Goal: Information Seeking & Learning: Understand process/instructions

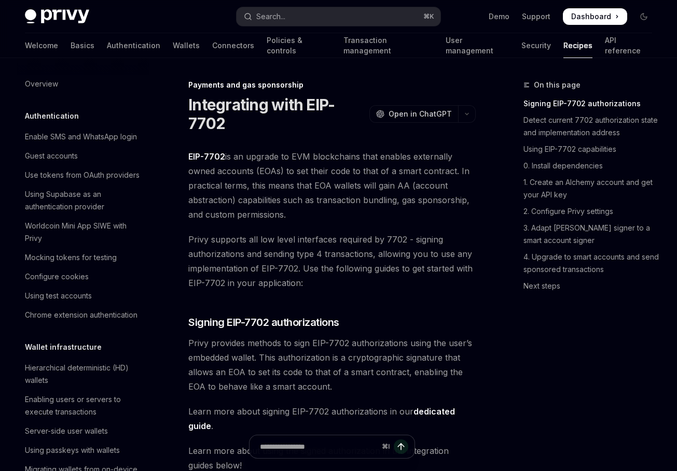
scroll to position [842, 0]
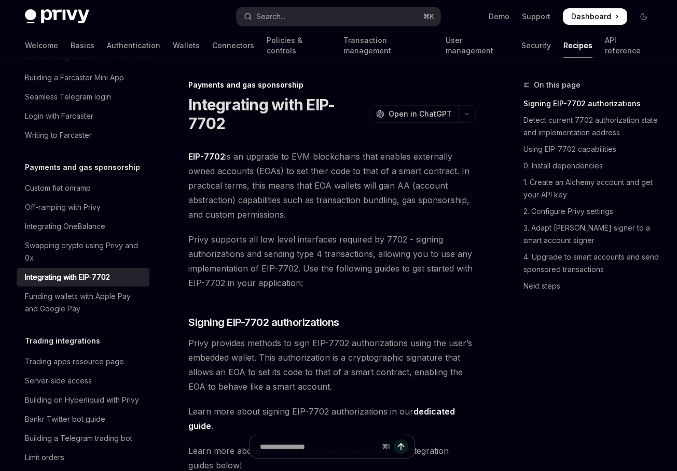
click at [270, 242] on span "Privy supports all low level interfaces required by 7702 - signing authorizatio…" at bounding box center [331, 261] width 287 height 58
click at [278, 201] on span "EIP-7702 is an upgrade to EVM blockchains that enables externally owned account…" at bounding box center [331, 185] width 287 height 73
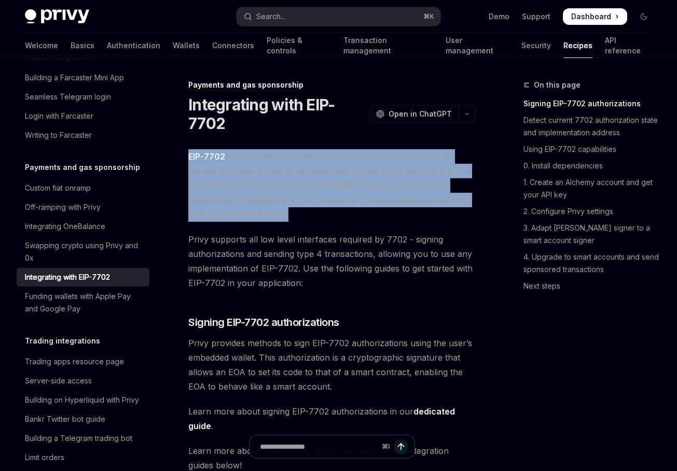
click at [278, 201] on span "EIP-7702 is an upgrade to EVM blockchains that enables externally owned account…" at bounding box center [331, 185] width 287 height 73
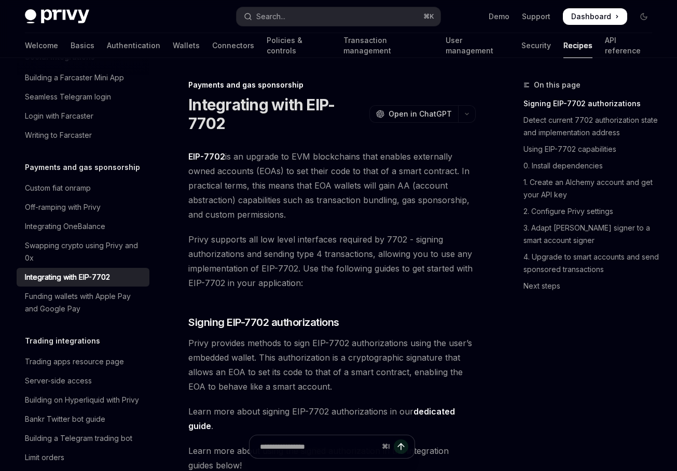
click at [259, 259] on span "Privy supports all low level interfaces required by 7702 - signing authorizatio…" at bounding box center [331, 261] width 287 height 58
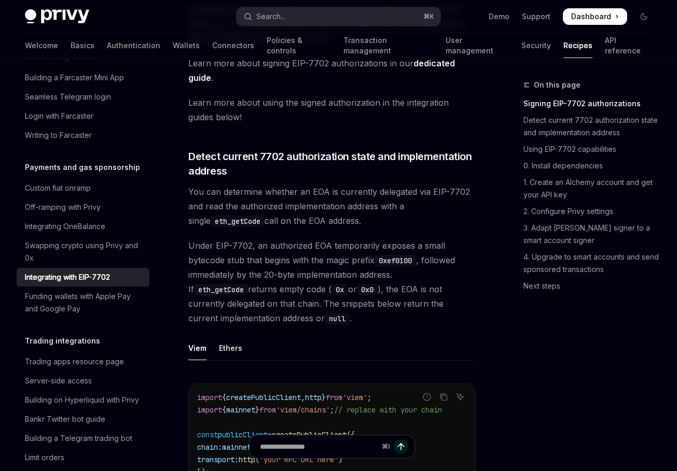
scroll to position [357, 0]
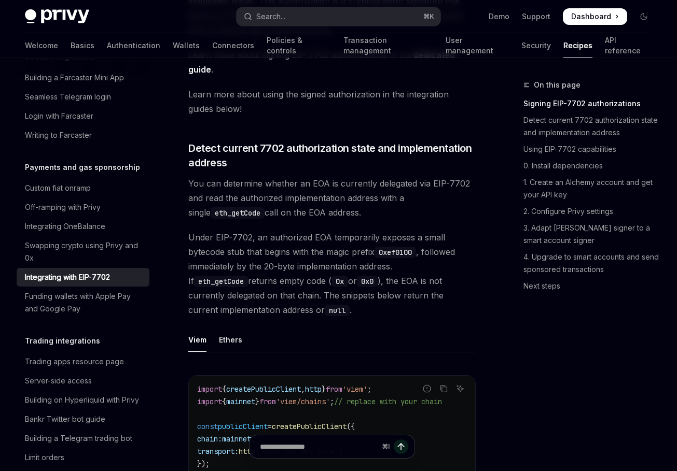
click at [259, 259] on span "Under EIP-7702, an authorized EOA temporarily exposes a small bytecode stub tha…" at bounding box center [331, 273] width 287 height 87
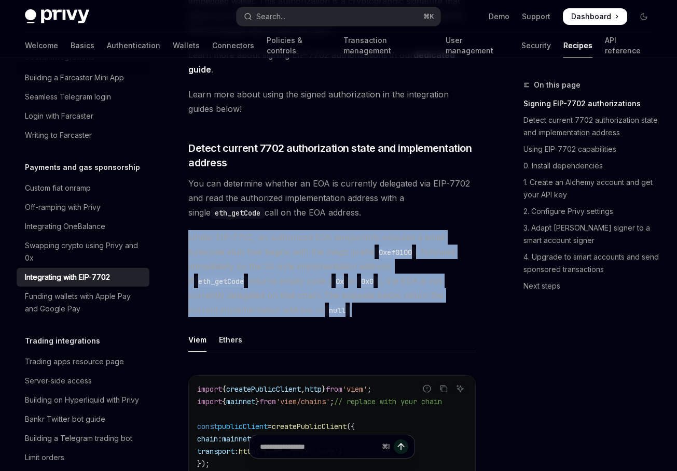
click at [259, 259] on span "Under EIP-7702, an authorized EOA temporarily exposes a small bytecode stub tha…" at bounding box center [331, 273] width 287 height 87
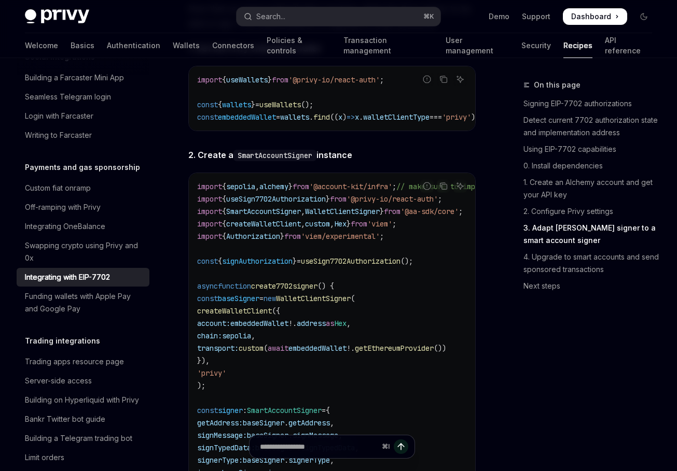
scroll to position [2557, 0]
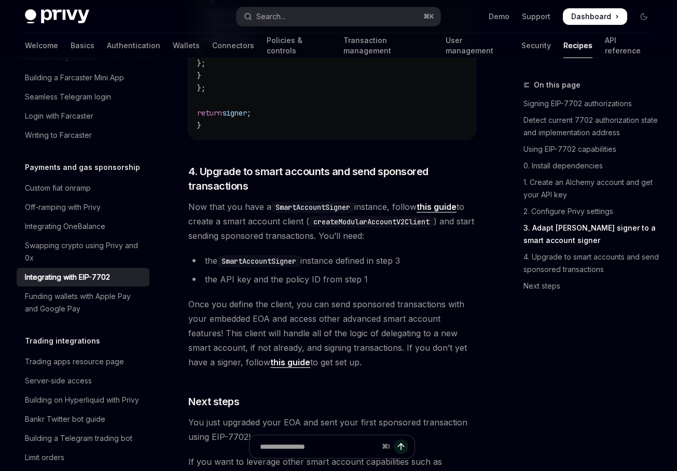
click at [251, 314] on span "Once you define the client, you can send sponsored transactions with your embed…" at bounding box center [331, 333] width 287 height 73
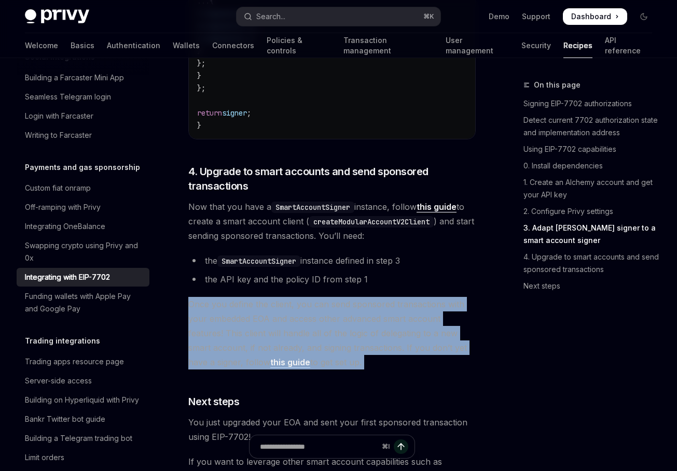
click at [251, 314] on span "Once you define the client, you can send sponsored transactions with your embed…" at bounding box center [331, 333] width 287 height 73
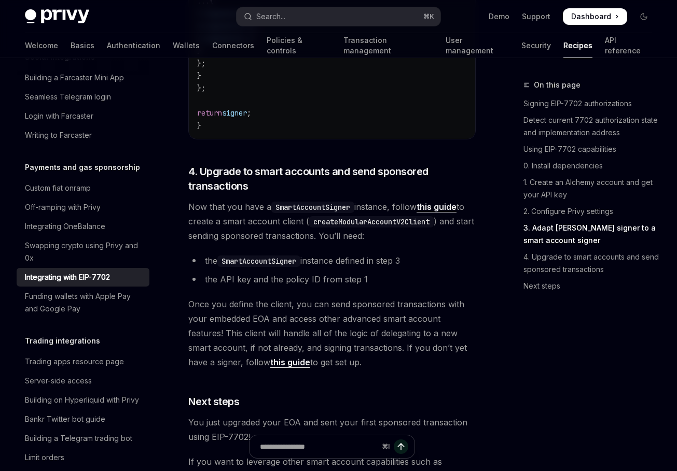
click at [237, 242] on span "Now that you have a SmartAccountSigner instance, follow this guide to create a …" at bounding box center [331, 222] width 287 height 44
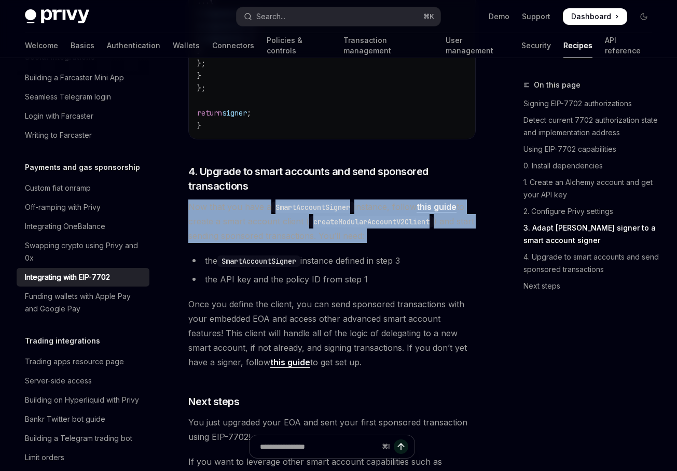
click at [227, 328] on span "Once you define the client, you can send sponsored transactions with your embed…" at bounding box center [331, 333] width 287 height 73
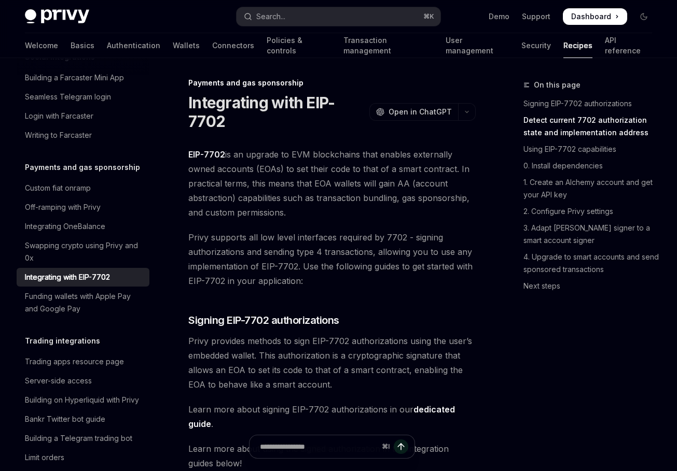
scroll to position [0, 0]
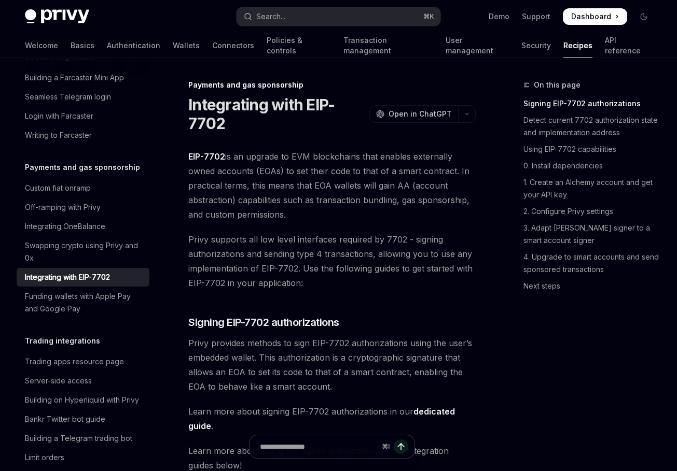
click at [320, 241] on span "Privy supports all low level interfaces required by 7702 - signing authorizatio…" at bounding box center [331, 261] width 287 height 58
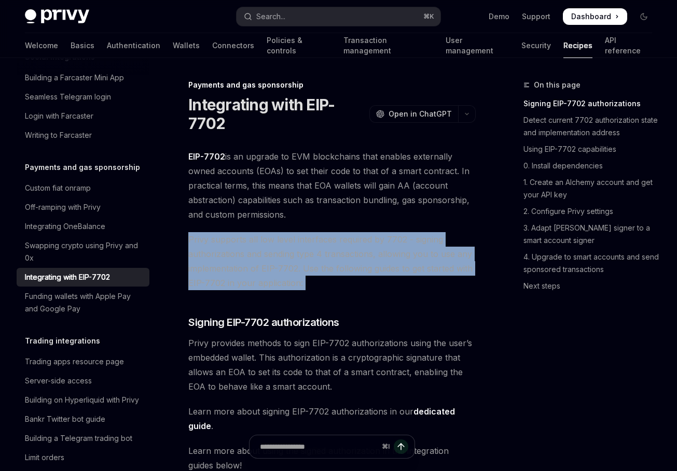
click at [271, 243] on span "Privy supports all low level interfaces required by 7702 - signing authorizatio…" at bounding box center [331, 261] width 287 height 58
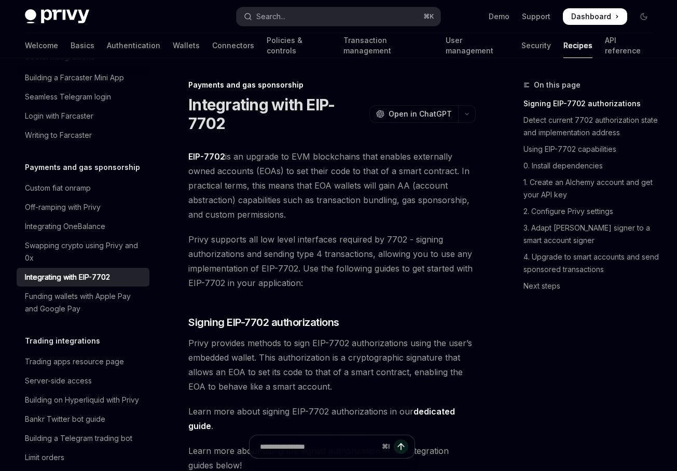
click at [269, 187] on span "EIP-7702 is an upgrade to EVM blockchains that enables externally owned account…" at bounding box center [331, 185] width 287 height 73
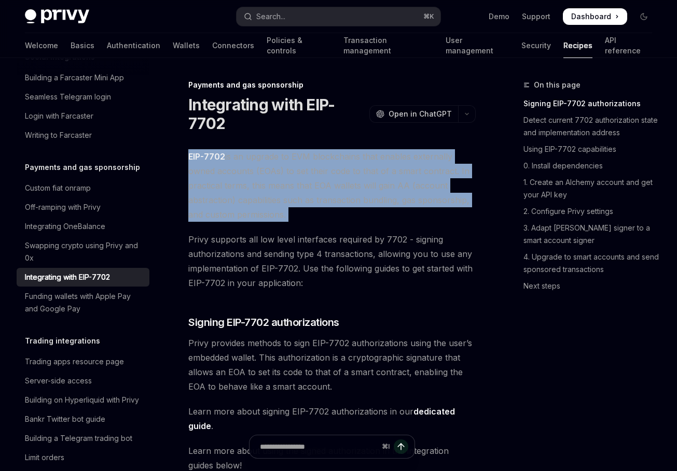
click at [244, 247] on span "Privy supports all low level interfaces required by 7702 - signing authorizatio…" at bounding box center [331, 261] width 287 height 58
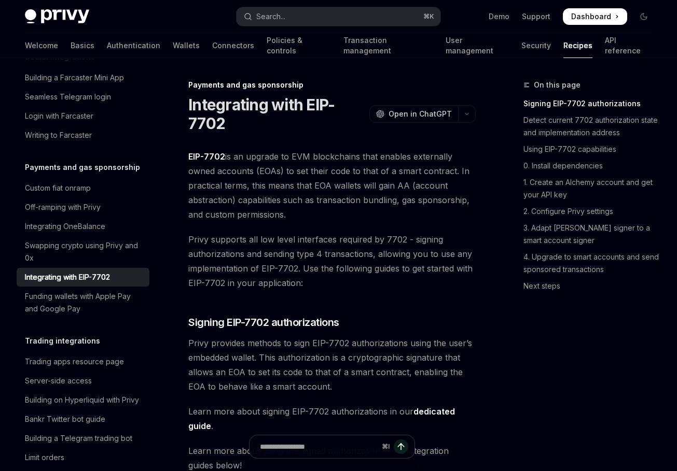
click at [234, 163] on span "EIP-7702 is an upgrade to EVM blockchains that enables externally owned account…" at bounding box center [331, 185] width 287 height 73
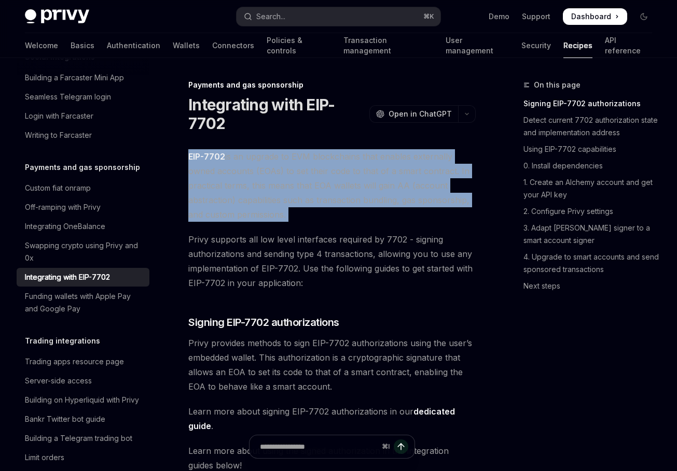
click at [218, 192] on span "EIP-7702 is an upgrade to EVM blockchains that enables externally owned account…" at bounding box center [331, 185] width 287 height 73
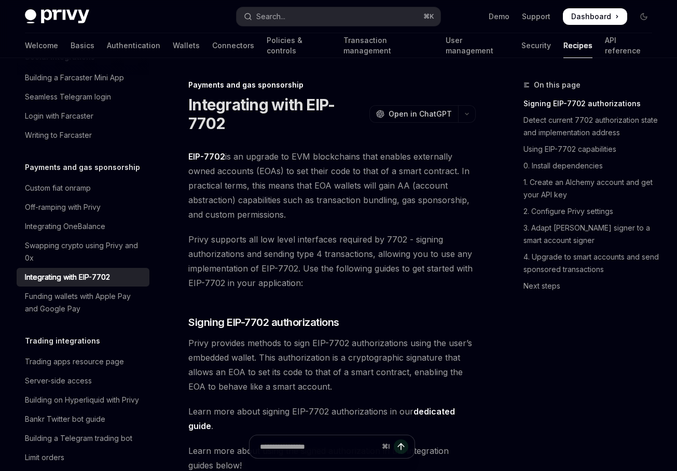
click at [218, 192] on span "EIP-7702 is an upgrade to EVM blockchains that enables externally owned account…" at bounding box center [331, 185] width 287 height 73
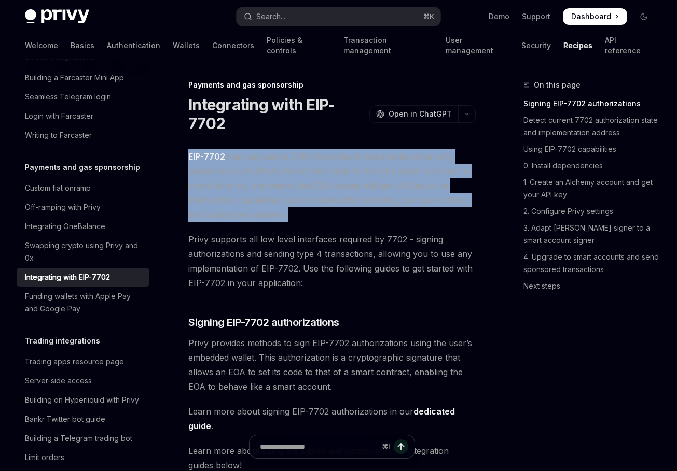
click at [218, 217] on span "EIP-7702 is an upgrade to EVM blockchains that enables externally owned account…" at bounding box center [331, 185] width 287 height 73
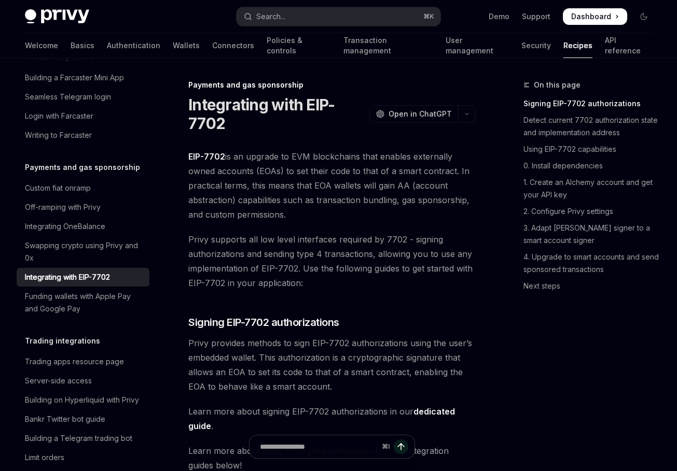
click at [215, 221] on span "EIP-7702 is an upgrade to EVM blockchains that enables externally owned account…" at bounding box center [331, 185] width 287 height 73
click at [210, 285] on span "Privy supports all low level interfaces required by 7702 - signing authorizatio…" at bounding box center [331, 261] width 287 height 58
click at [209, 377] on span "Privy provides methods to sign EIP-7702 authorizations using the user’s embedde…" at bounding box center [331, 365] width 287 height 58
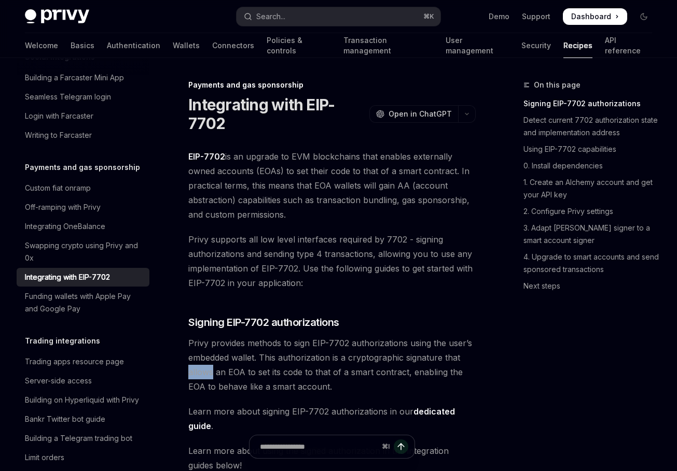
click at [209, 377] on span "Privy provides methods to sign EIP-7702 authorizations using the user’s embedde…" at bounding box center [331, 365] width 287 height 58
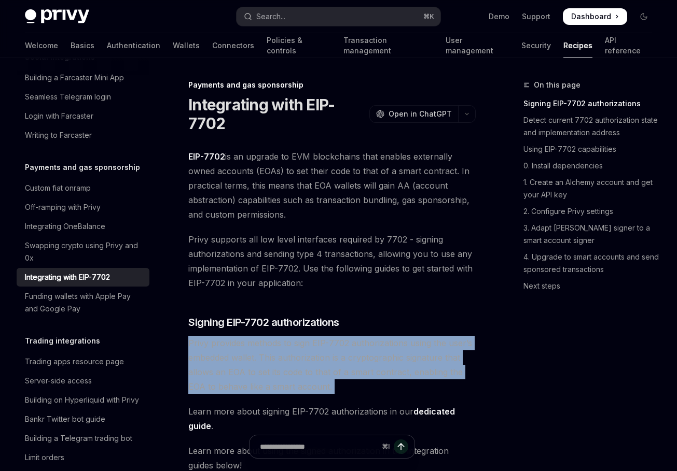
click at [209, 386] on span "Privy provides methods to sign EIP-7702 authorizations using the user’s embedde…" at bounding box center [331, 365] width 287 height 58
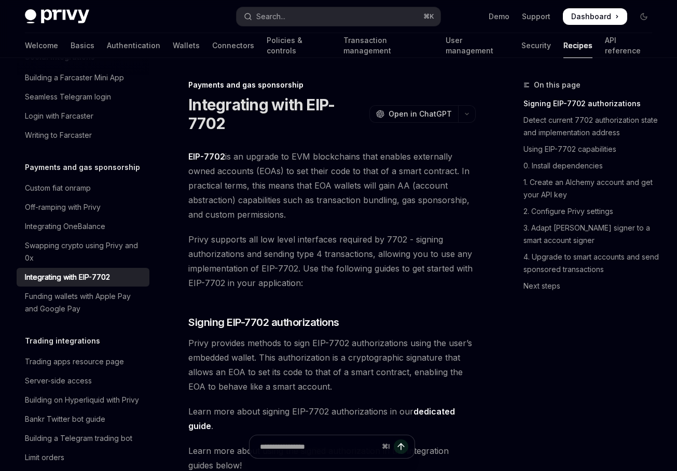
click at [304, 179] on span "EIP-7702 is an upgrade to EVM blockchains that enables externally owned account…" at bounding box center [331, 185] width 287 height 73
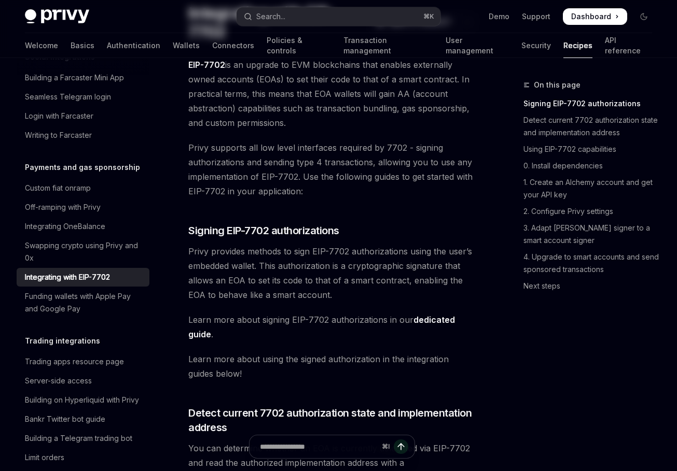
scroll to position [108, 0]
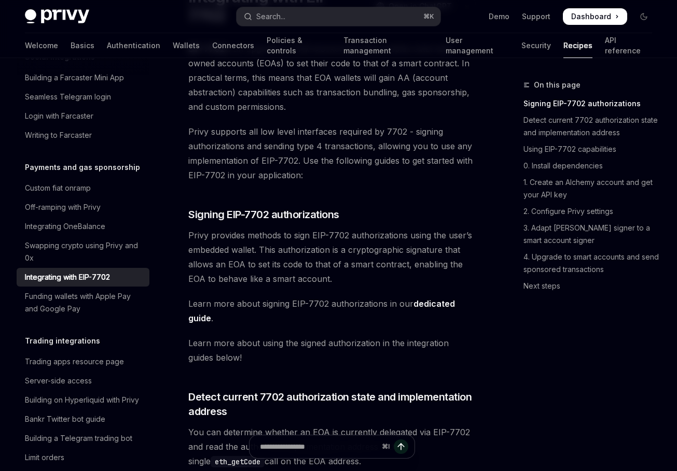
click at [304, 179] on span "Privy supports all low level interfaces required by 7702 - signing authorizatio…" at bounding box center [331, 153] width 287 height 58
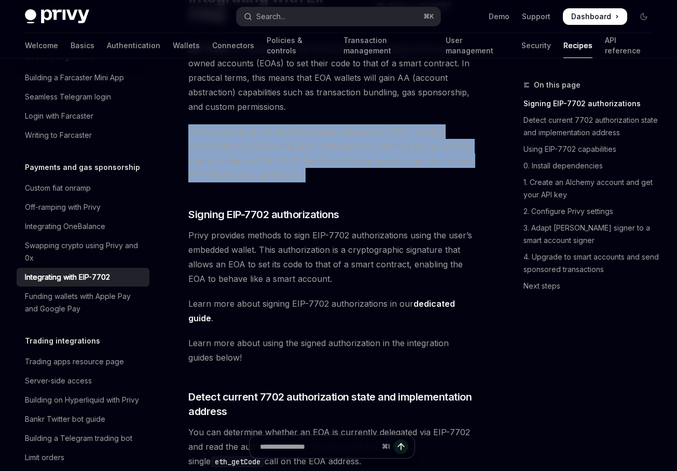
click at [272, 251] on span "Privy provides methods to sign EIP-7702 authorizations using the user’s embedde…" at bounding box center [331, 257] width 287 height 58
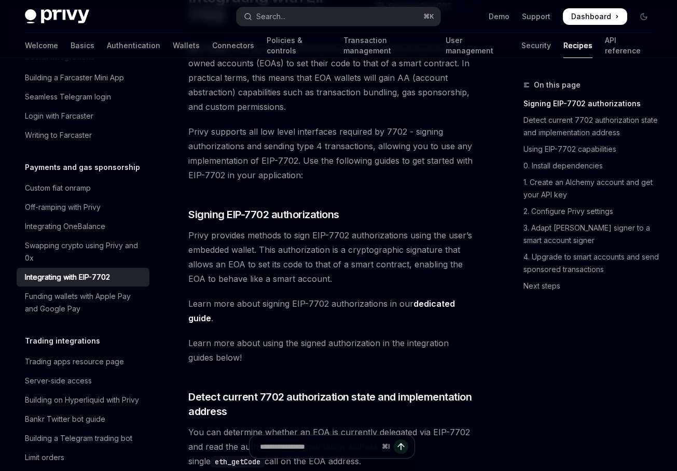
click at [272, 251] on span "Privy provides methods to sign EIP-7702 authorizations using the user’s embedde…" at bounding box center [331, 257] width 287 height 58
click at [462, 128] on span "Privy supports all low level interfaces required by 7702 - signing authorizatio…" at bounding box center [331, 153] width 287 height 58
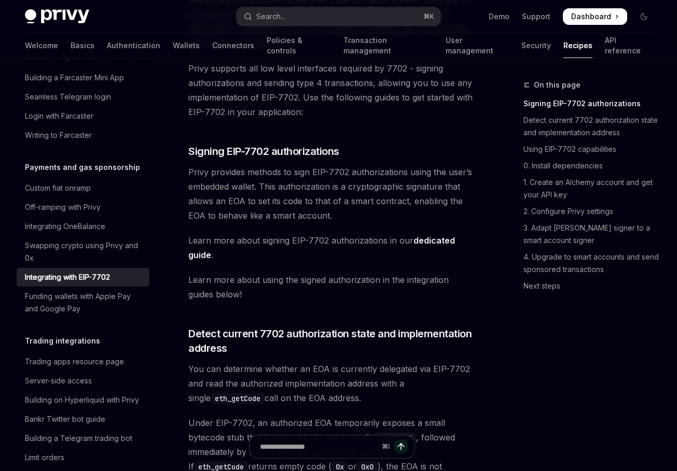
scroll to position [173, 0]
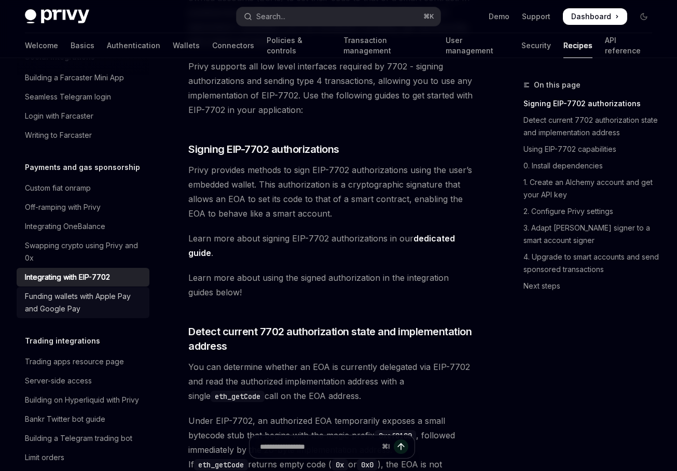
click at [89, 290] on div "Funding wallets with Apple Pay and Google Pay" at bounding box center [84, 302] width 118 height 25
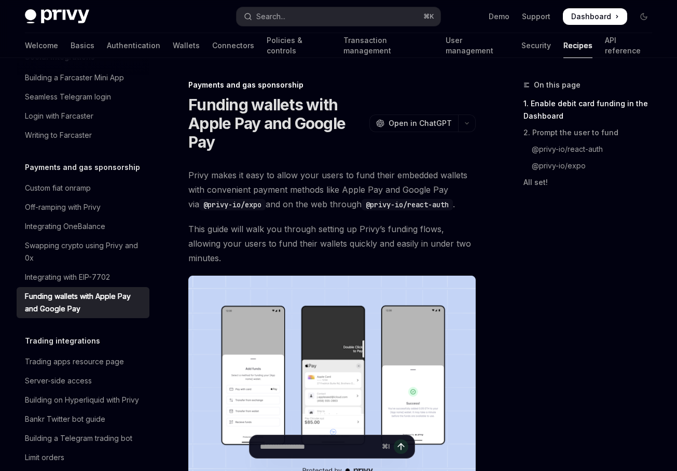
click at [305, 127] on h1 "Funding wallets with Apple Pay and Google Pay" at bounding box center [276, 123] width 177 height 56
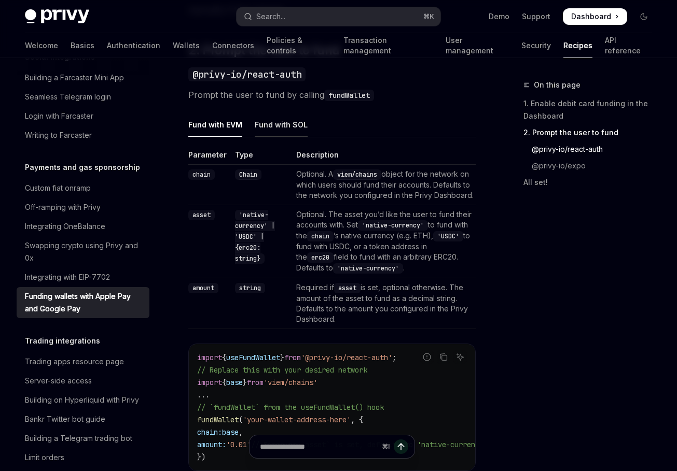
click at [289, 121] on div "Fund with SOL" at bounding box center [281, 125] width 53 height 24
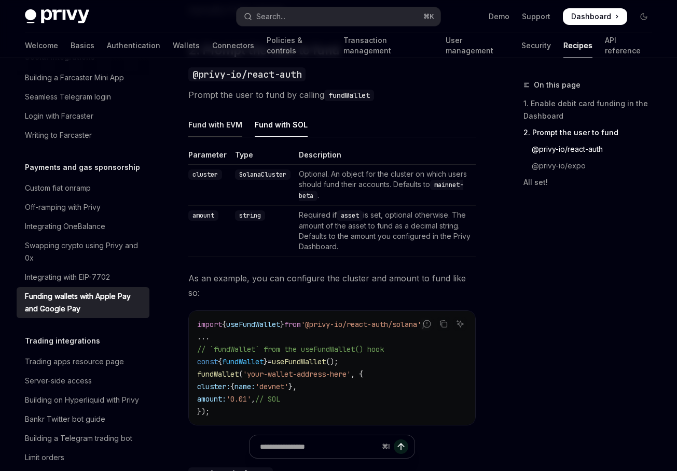
click at [235, 116] on div "Fund with EVM" at bounding box center [215, 125] width 54 height 24
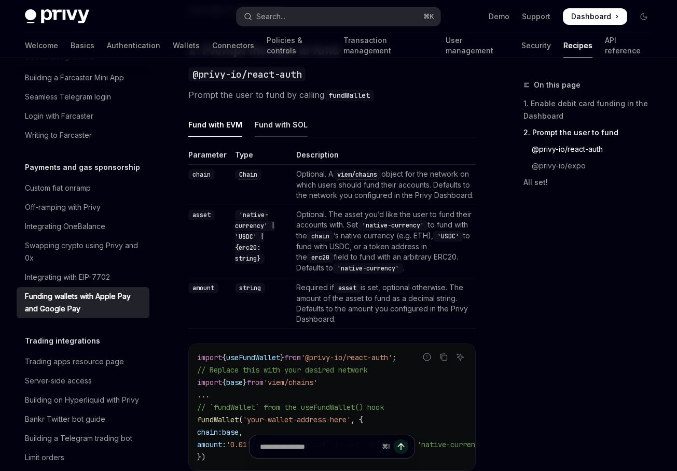
click at [262, 116] on div "Fund with SOL" at bounding box center [281, 125] width 53 height 24
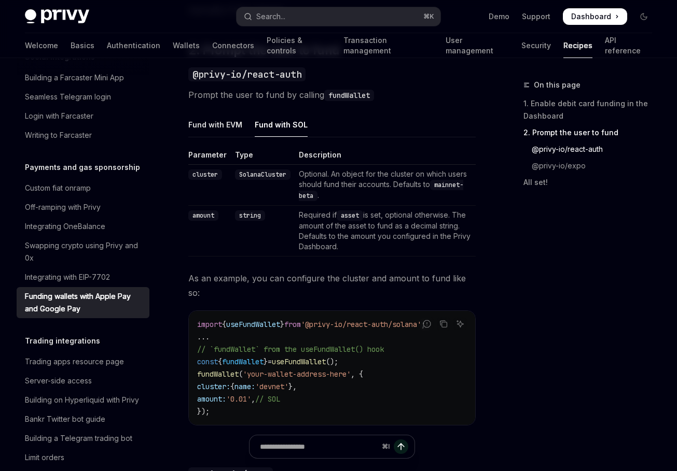
click at [267, 89] on span "Prompt the user to fund by calling fundWallet" at bounding box center [331, 95] width 287 height 15
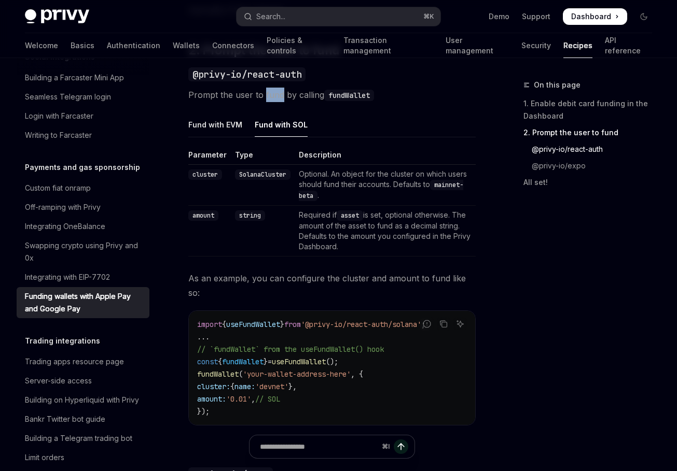
click at [267, 89] on span "Prompt the user to fund by calling fundWallet" at bounding box center [331, 95] width 287 height 15
click at [234, 100] on span "Prompt the user to fund by calling fundWallet" at bounding box center [331, 95] width 287 height 15
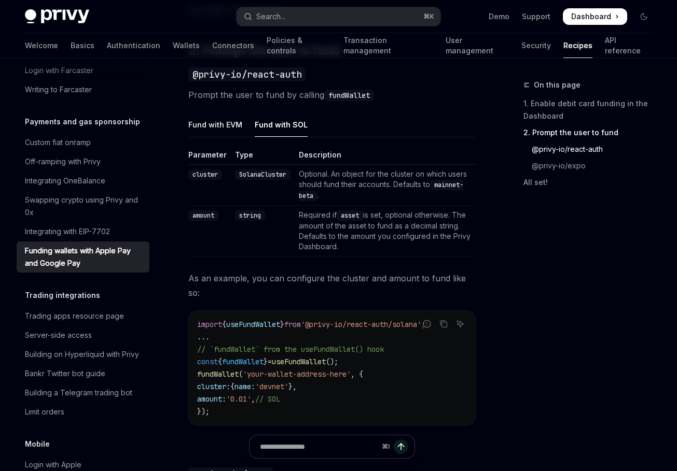
scroll to position [881, 0]
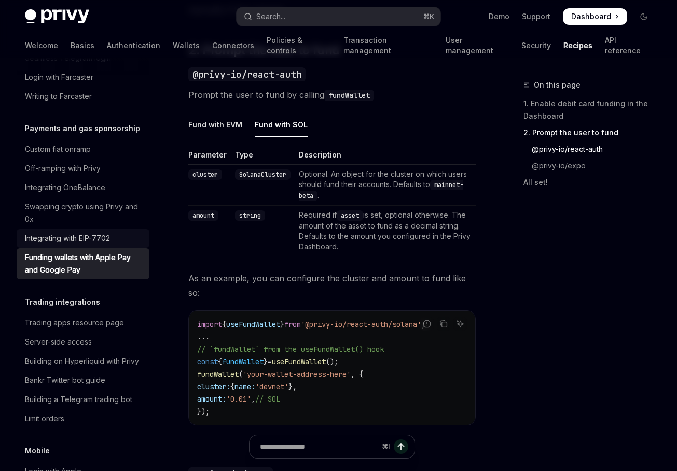
click at [106, 229] on link "Integrating with EIP-7702" at bounding box center [83, 238] width 133 height 19
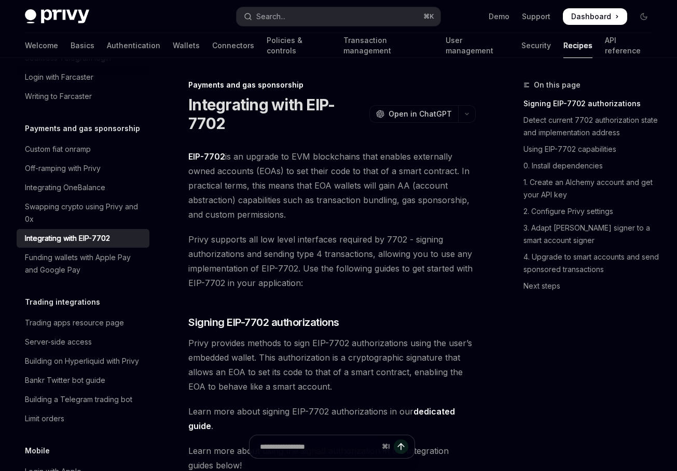
click at [96, 232] on div "Integrating with EIP-7702" at bounding box center [67, 238] width 85 height 12
click at [84, 251] on div "Funding wallets with Apple Pay and Google Pay" at bounding box center [84, 263] width 118 height 25
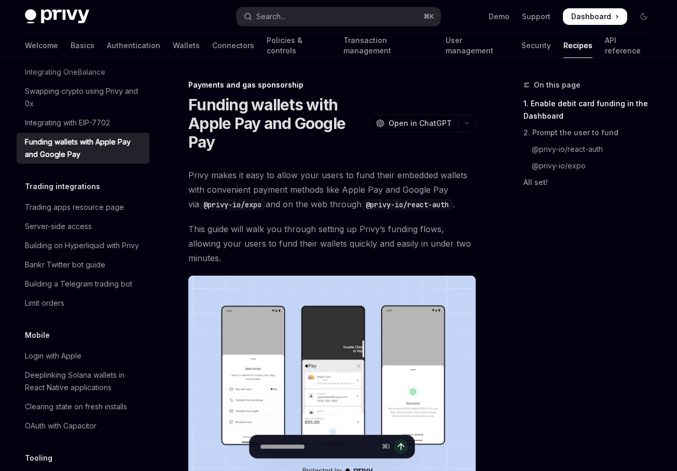
scroll to position [995, 0]
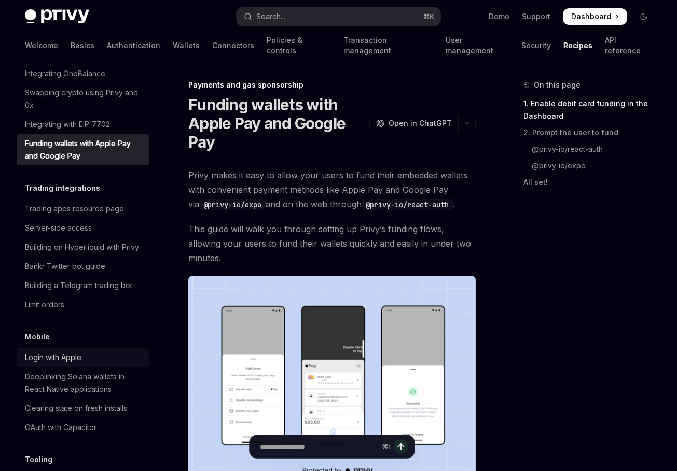
click at [53, 352] on link "Login with Apple" at bounding box center [83, 357] width 133 height 19
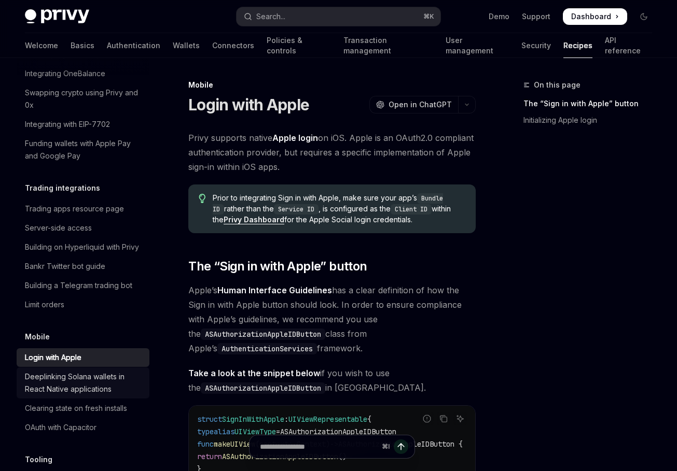
click at [53, 371] on div "Deeplinking Solana wallets in React Native applications" at bounding box center [84, 383] width 118 height 25
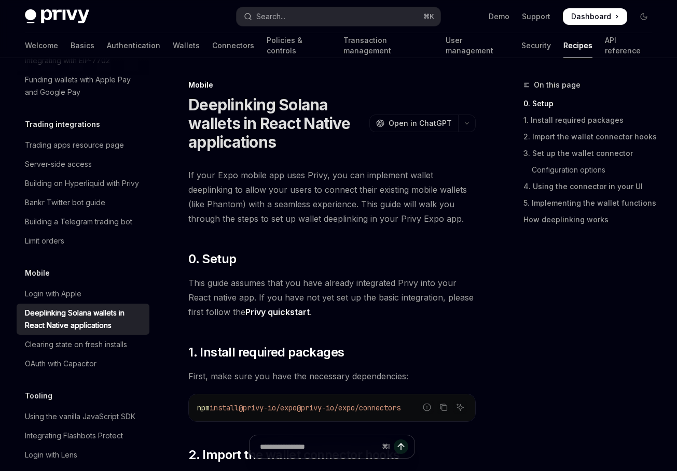
scroll to position [1060, 0]
click at [58, 407] on link "Using the vanilla JavaScript SDK" at bounding box center [83, 416] width 133 height 19
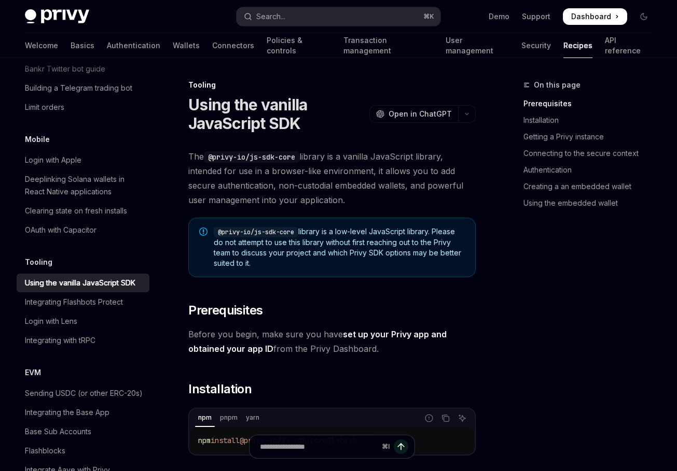
scroll to position [1197, 0]
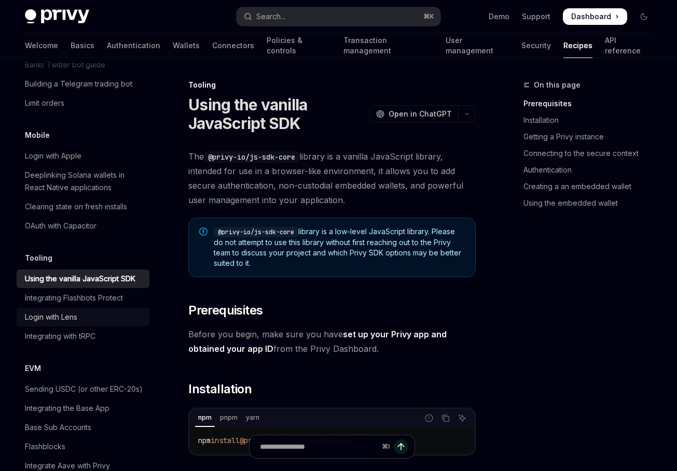
click at [45, 311] on div "Login with Lens" at bounding box center [51, 317] width 52 height 12
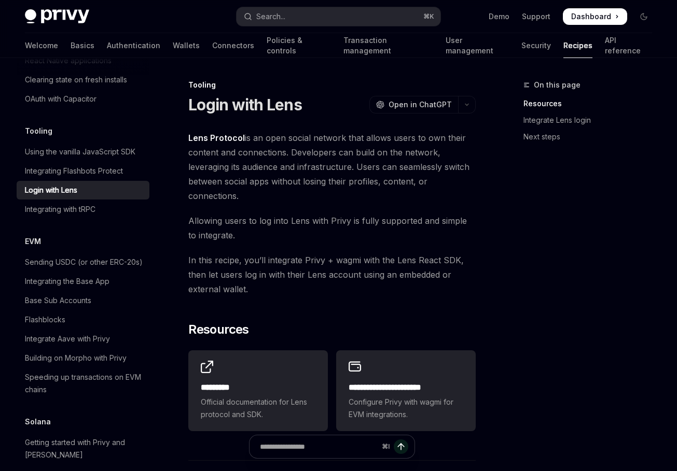
scroll to position [1325, 0]
click at [59, 237] on div "EVM Sending USDC (or other ERC-20s) Integrating the Base App Base Sub Accounts …" at bounding box center [83, 316] width 133 height 164
click at [59, 238] on div "EVM Sending USDC (or other ERC-20s) Integrating the Base App Base Sub Accounts …" at bounding box center [83, 316] width 133 height 164
click at [44, 255] on div "Sending USDC (or other ERC-20s)" at bounding box center [84, 261] width 118 height 12
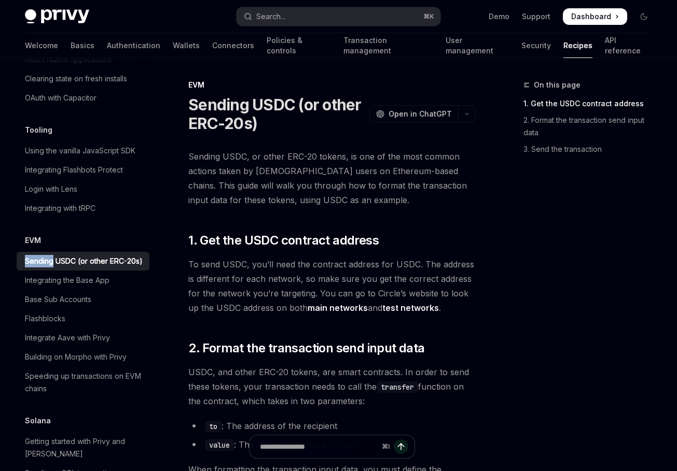
click at [220, 169] on span "Sending USDC, or other ERC-20 tokens, is one of the most common actions taken b…" at bounding box center [331, 178] width 287 height 58
click at [76, 274] on div "Integrating the Base App" at bounding box center [67, 280] width 85 height 12
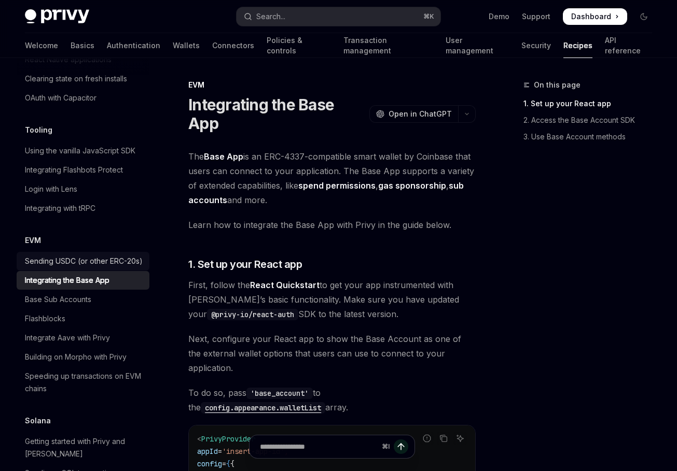
click at [80, 255] on div "Sending USDC (or other ERC-20s)" at bounding box center [84, 261] width 118 height 12
type textarea "*"
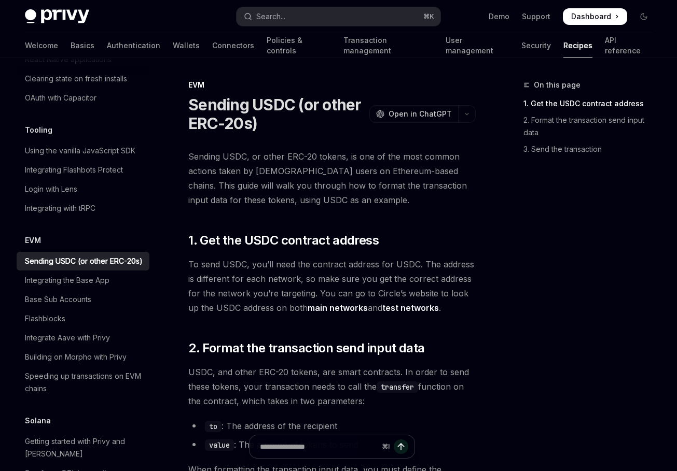
click at [211, 189] on span "Sending USDC, or other ERC-20 tokens, is one of the most common actions taken b…" at bounding box center [331, 178] width 287 height 58
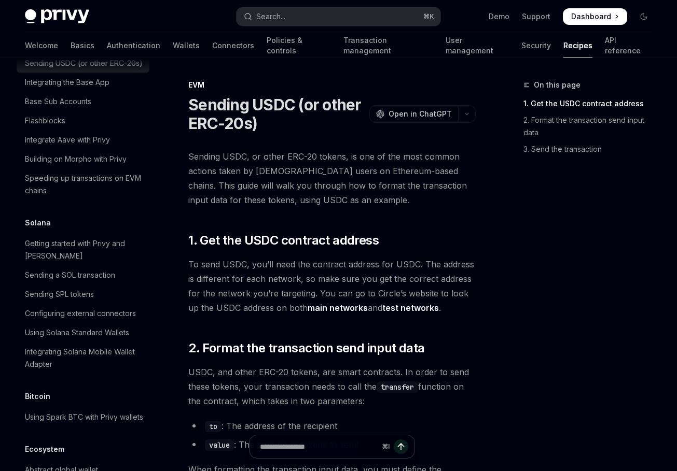
scroll to position [1542, 0]
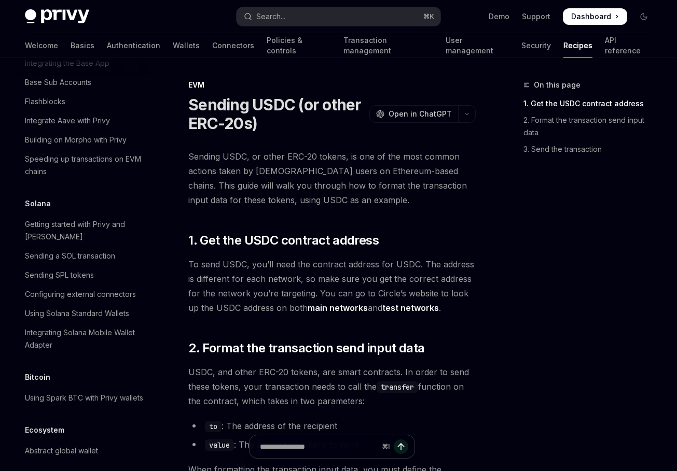
click at [333, 203] on span "Sending USDC, or other ERC-20 tokens, is one of the most common actions taken b…" at bounding box center [331, 178] width 287 height 58
